Goal: Entertainment & Leisure: Consume media (video, audio)

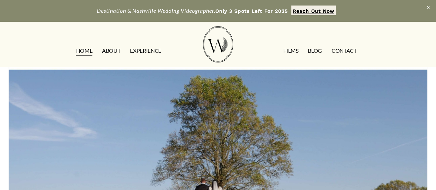
click at [289, 49] on link "FILMS" at bounding box center [290, 50] width 15 height 11
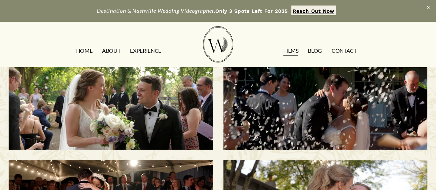
scroll to position [17, 0]
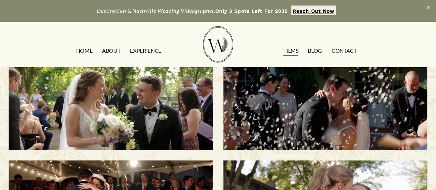
click at [310, 105] on h3 "Savannah & [PERSON_NAME] | [GEOGRAPHIC_DATA], [GEOGRAPHIC_DATA]" at bounding box center [324, 107] width 175 height 56
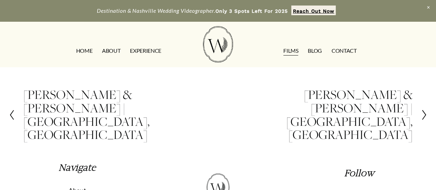
scroll to position [299, 0]
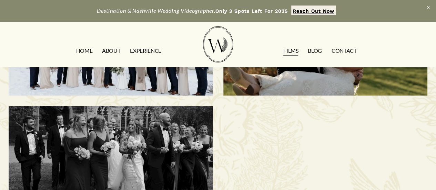
scroll to position [457, 0]
